Goal: Find specific page/section: Find specific page/section

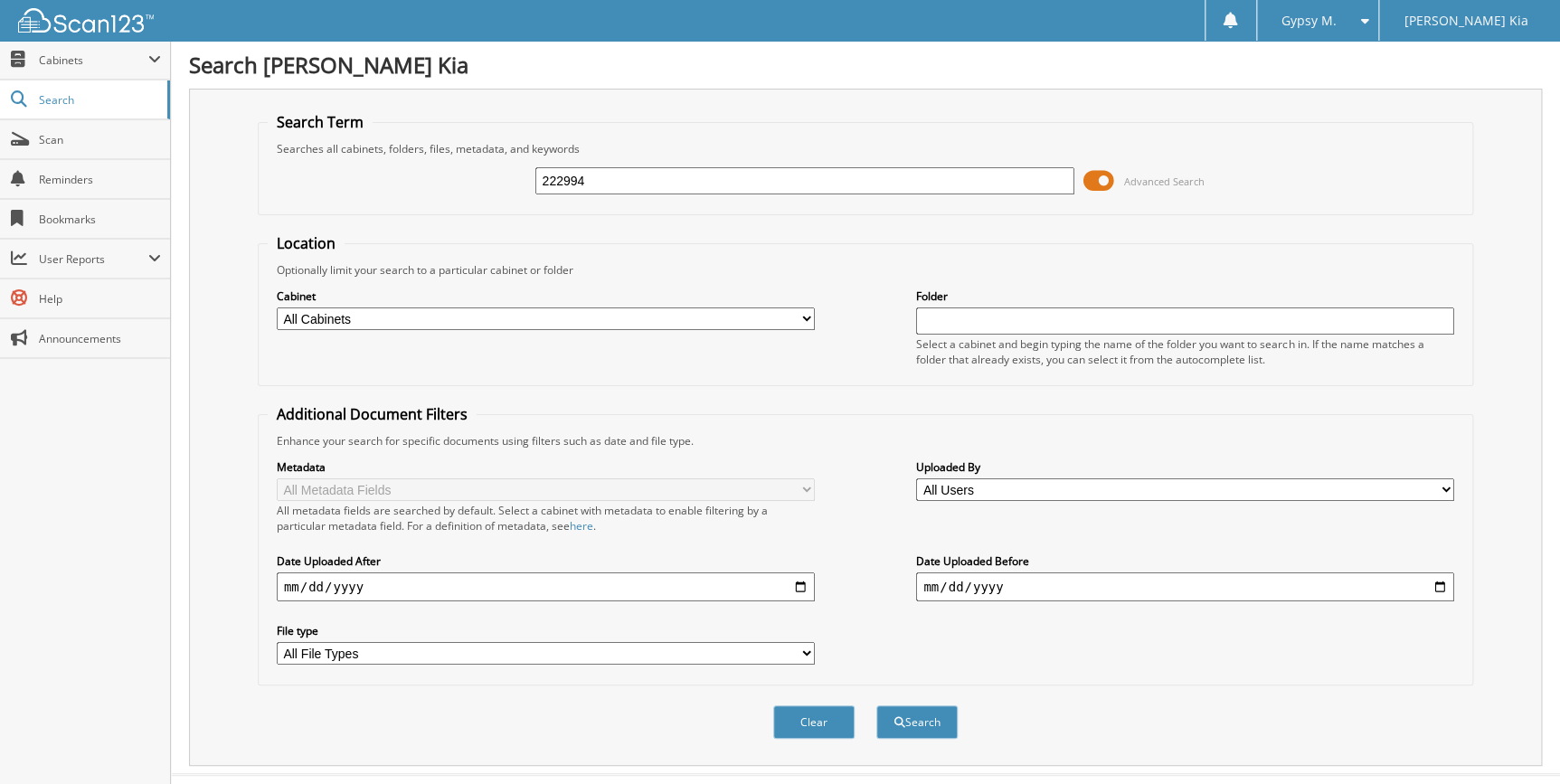
type input "222994"
click at [876, 705] on button "Search" at bounding box center [917, 722] width 81 height 34
click at [98, 149] on link "Scan" at bounding box center [85, 139] width 170 height 39
